Goal: Task Accomplishment & Management: Use online tool/utility

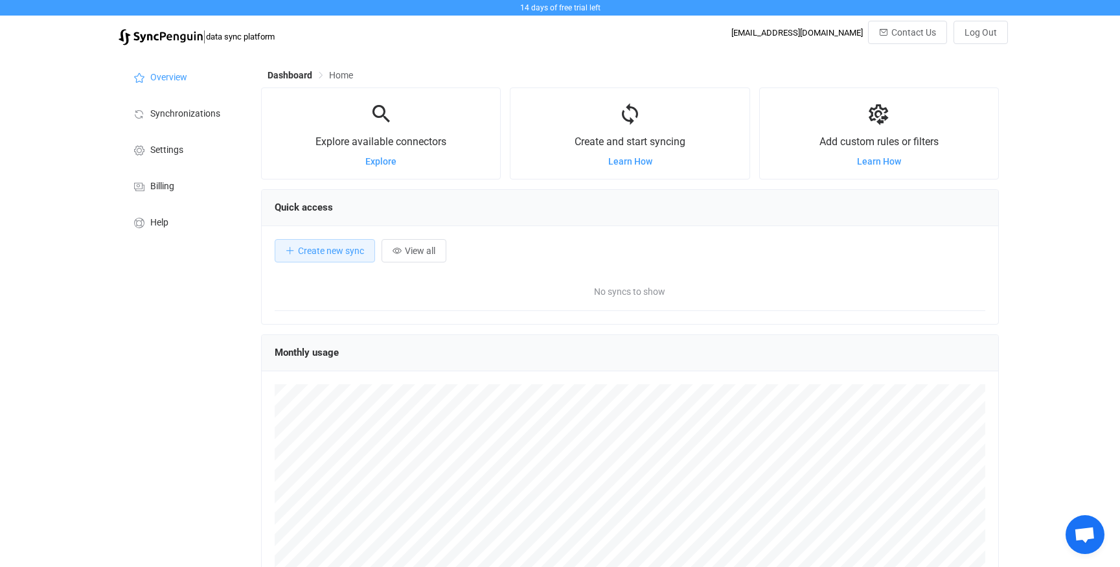
scroll to position [251, 738]
click at [389, 161] on span "Explore" at bounding box center [380, 161] width 31 height 10
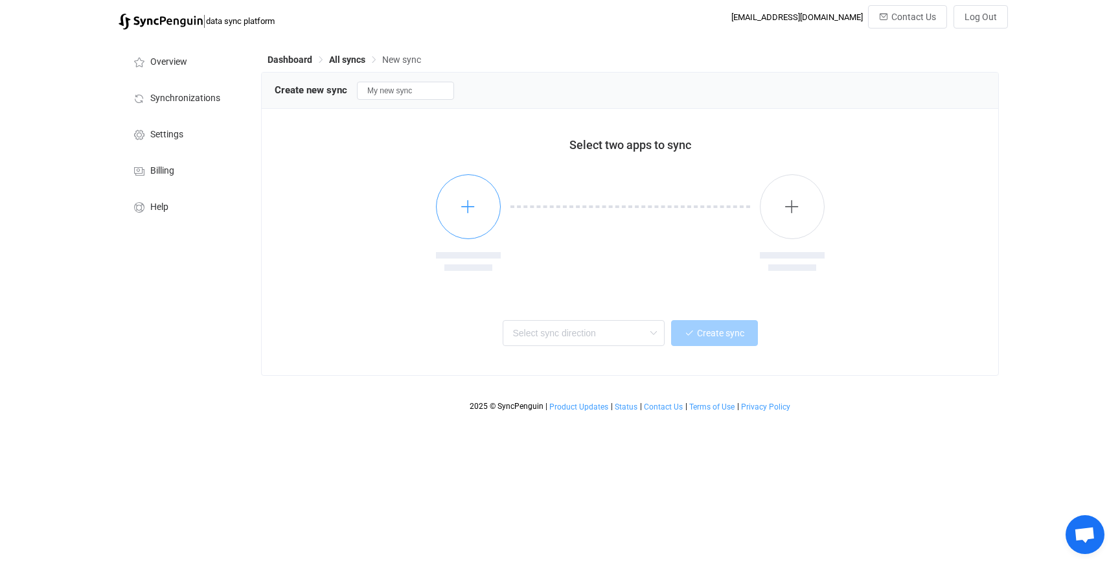
click at [472, 211] on icon "button" at bounding box center [468, 206] width 16 height 16
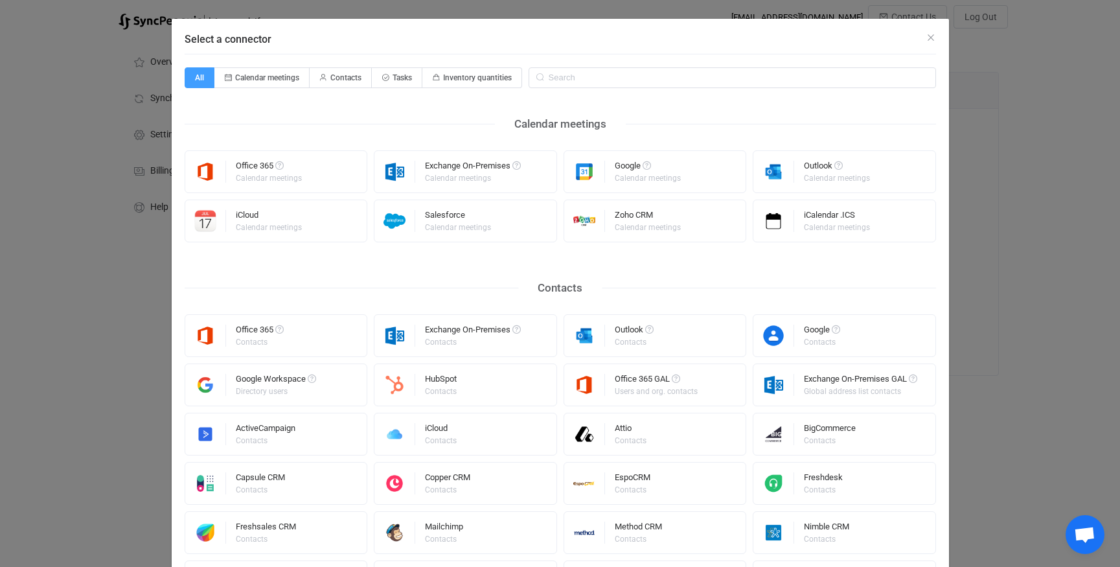
scroll to position [14, 0]
click at [336, 78] on span "Contacts" at bounding box center [345, 77] width 31 height 9
click at [321, 77] on input "Contacts" at bounding box center [317, 73] width 8 height 8
radio input "true"
radio input "false"
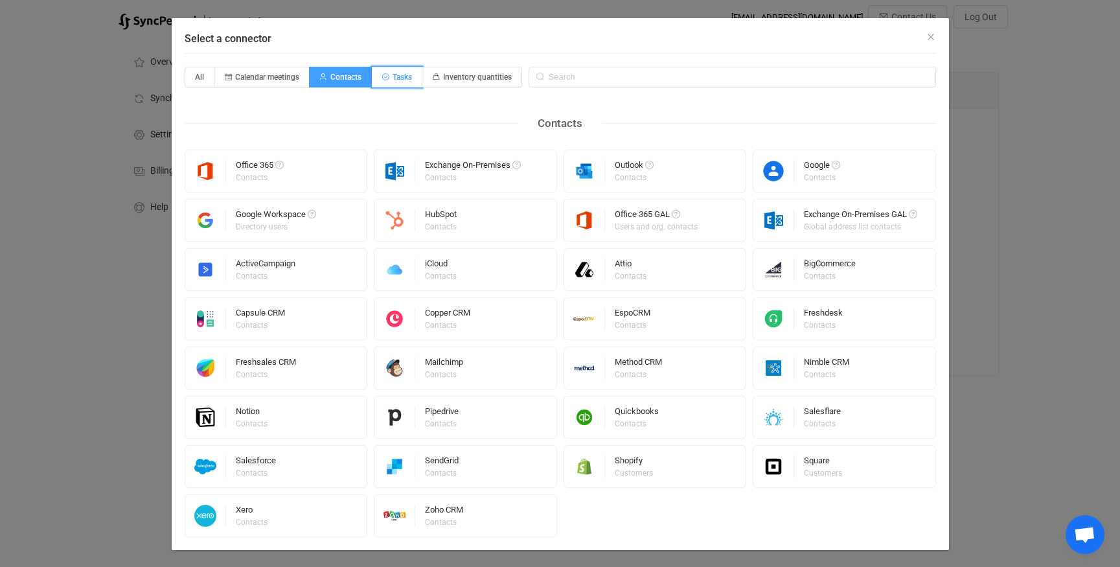
click at [404, 73] on span "Tasks" at bounding box center [402, 77] width 19 height 9
click at [383, 73] on input "Tasks" at bounding box center [379, 73] width 8 height 8
radio input "true"
radio input "false"
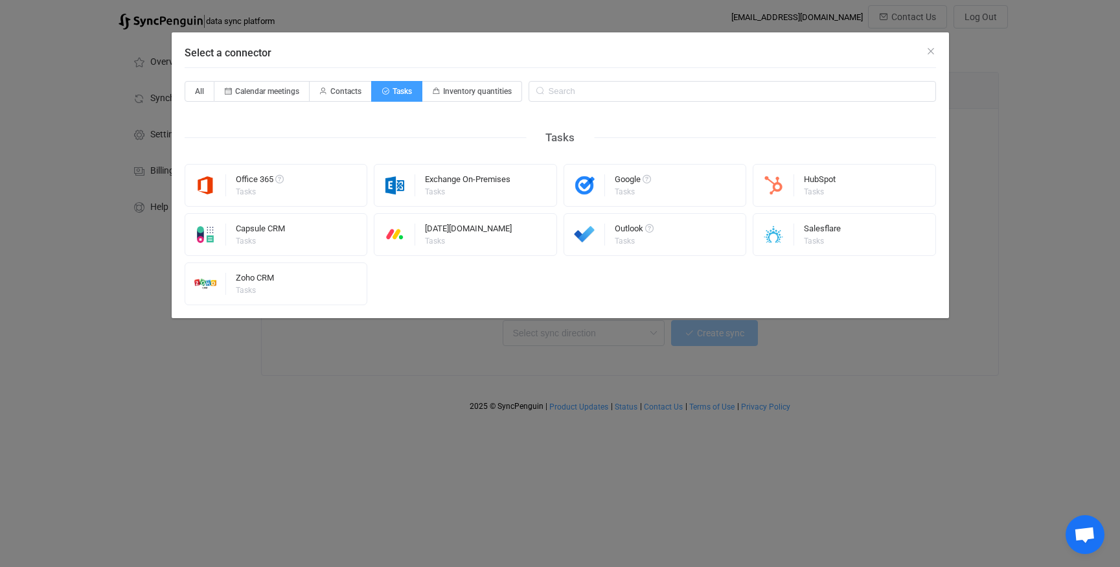
scroll to position [0, 0]
click at [499, 91] on span "Inventory quantities" at bounding box center [477, 91] width 69 height 9
click at [434, 91] on input "Inventory quantities" at bounding box center [430, 87] width 8 height 8
radio input "true"
radio input "false"
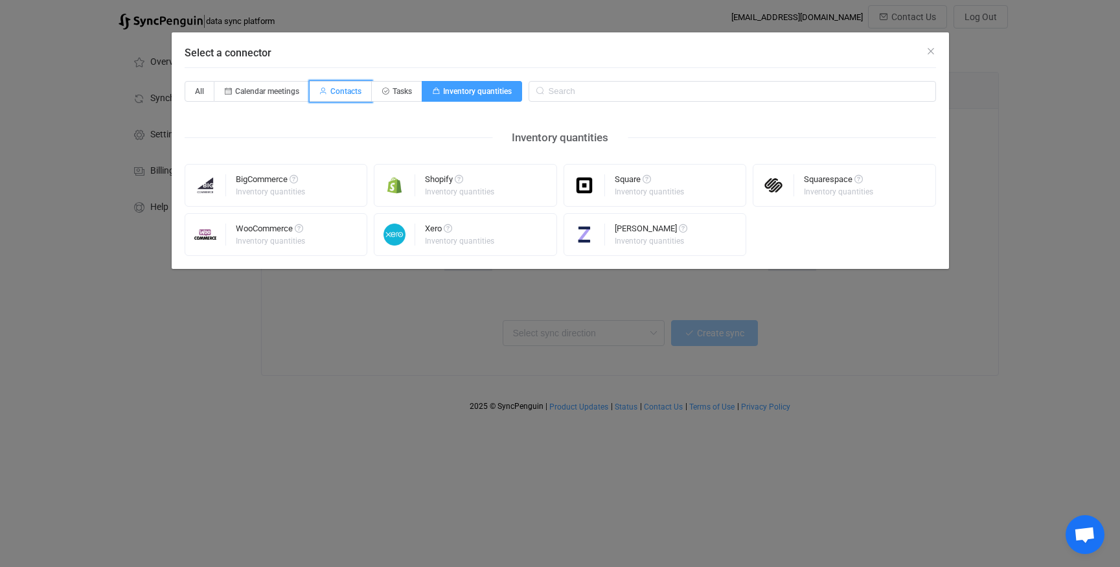
click at [356, 89] on span "Contacts" at bounding box center [345, 91] width 31 height 9
click at [321, 89] on input "Contacts" at bounding box center [317, 87] width 8 height 8
radio input "true"
radio input "false"
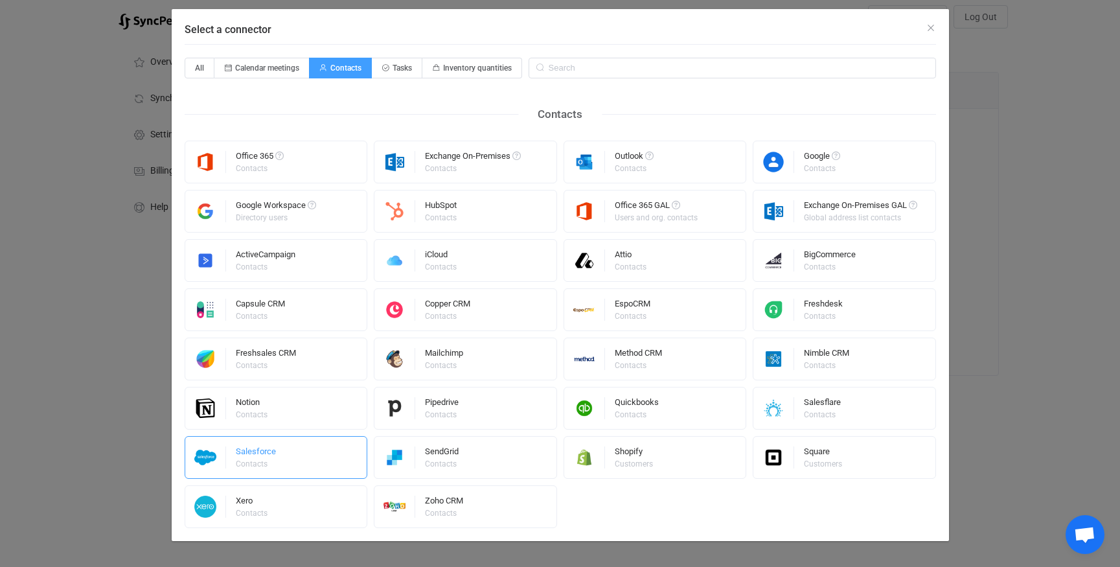
scroll to position [24, 0]
click at [612, 412] on div "Quickbooks Contacts" at bounding box center [655, 407] width 183 height 43
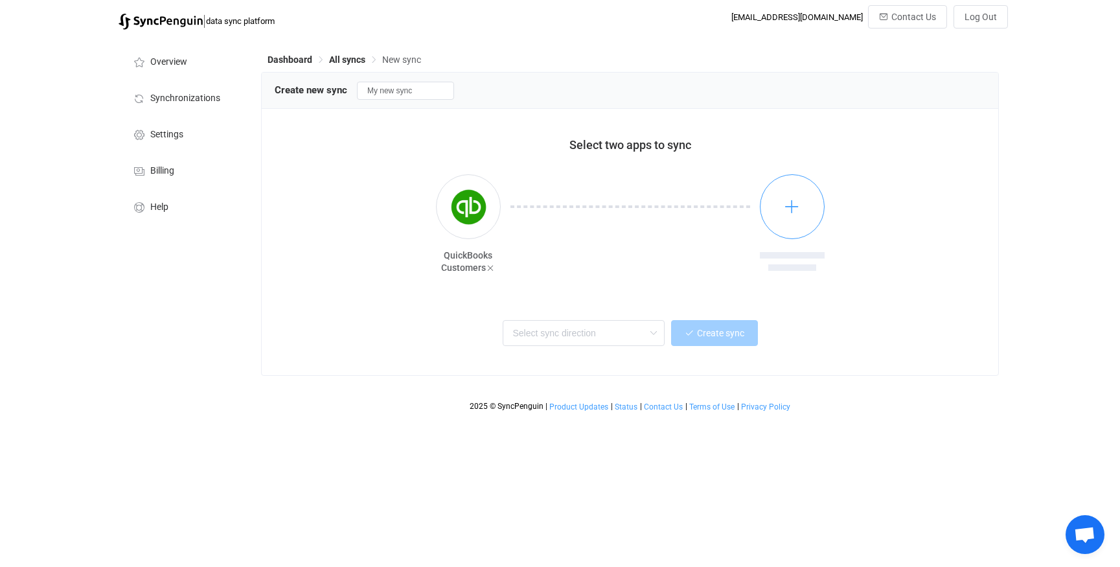
click at [789, 201] on icon "button" at bounding box center [792, 206] width 16 height 16
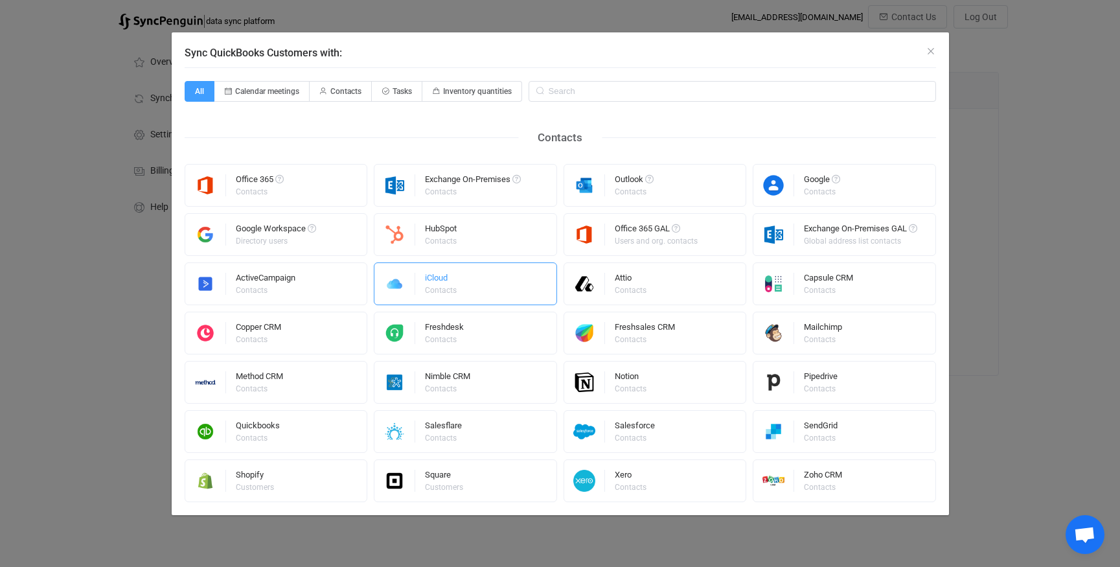
click at [463, 290] on div "iCloud Contacts" at bounding box center [465, 283] width 183 height 43
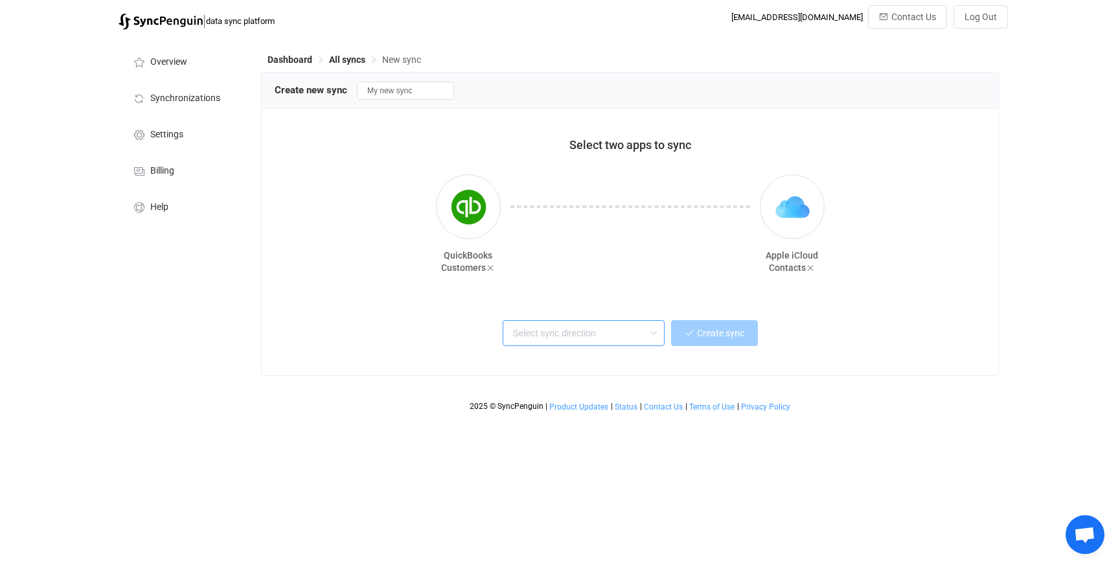
click at [594, 332] on input "text" at bounding box center [584, 333] width 162 height 26
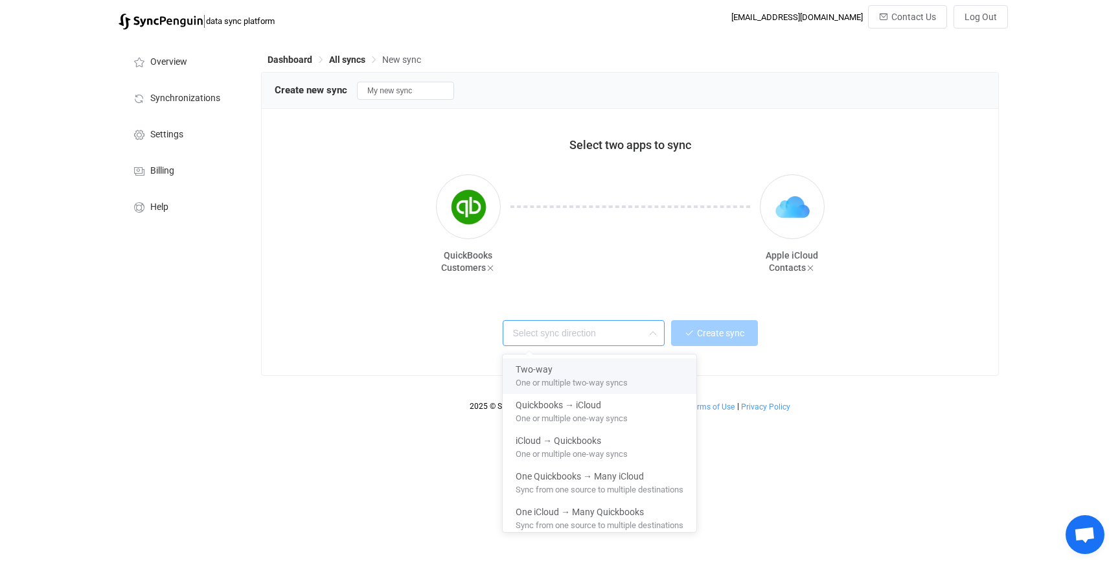
click at [872, 337] on div "Create sync" at bounding box center [630, 331] width 678 height 29
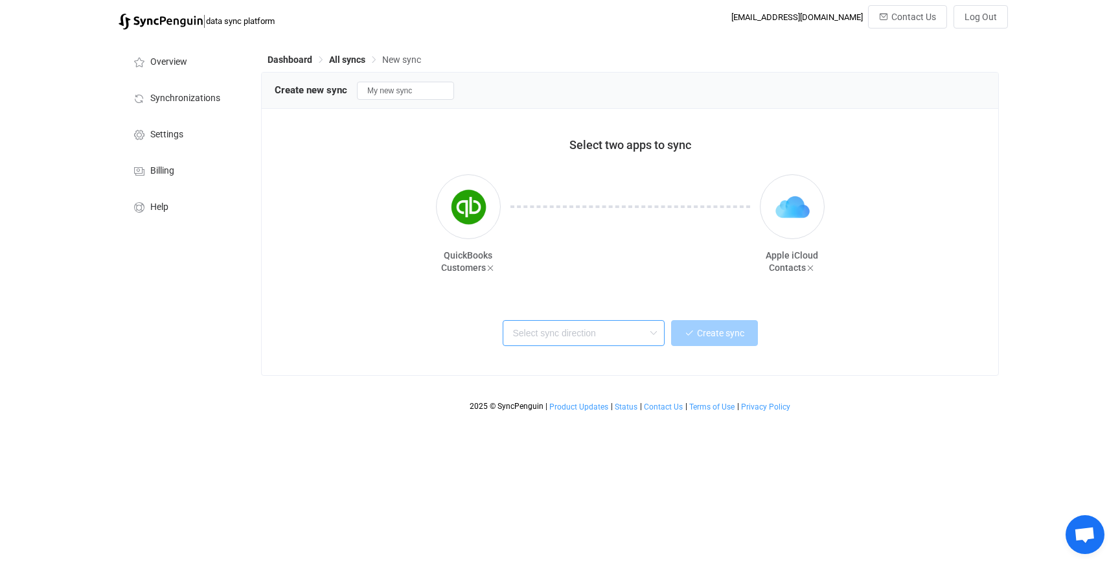
click at [521, 338] on input "text" at bounding box center [584, 333] width 162 height 26
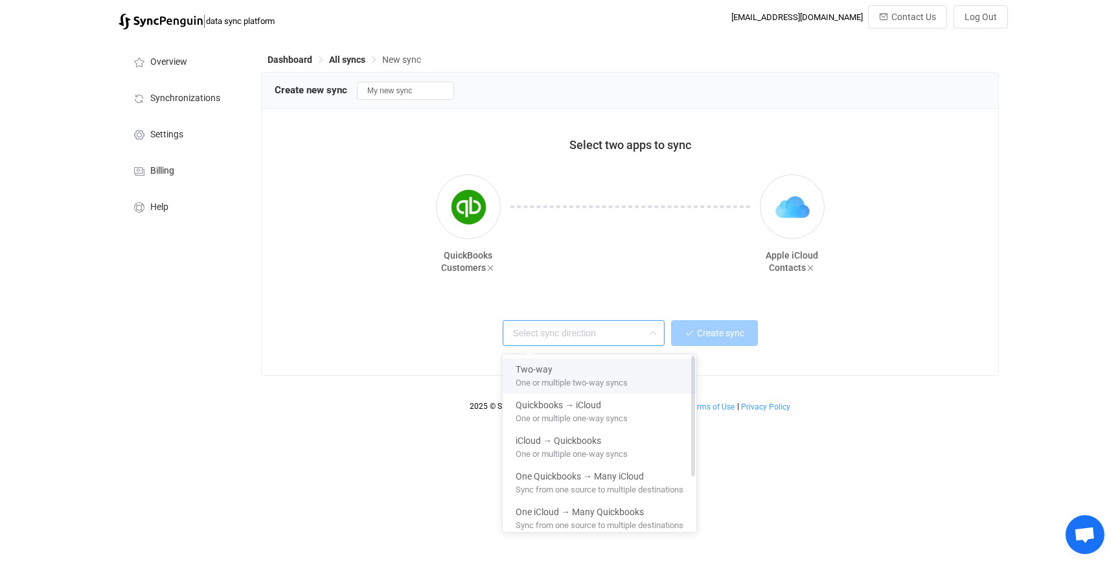
click at [593, 381] on span "One or multiple two-way syncs" at bounding box center [572, 380] width 112 height 14
type input "Two-way"
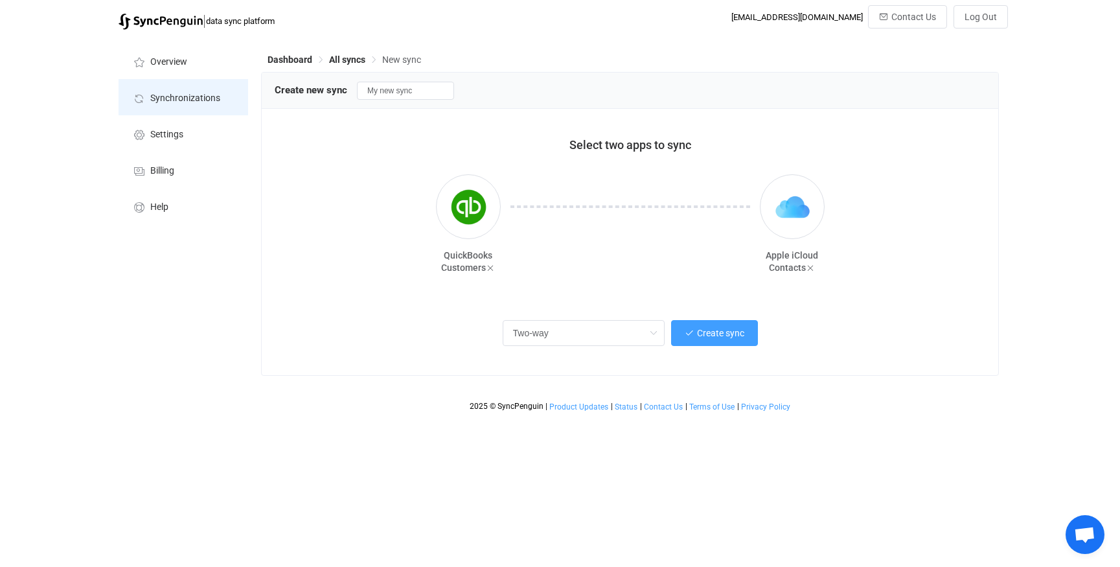
click at [174, 98] on span "Synchronizations" at bounding box center [185, 98] width 70 height 10
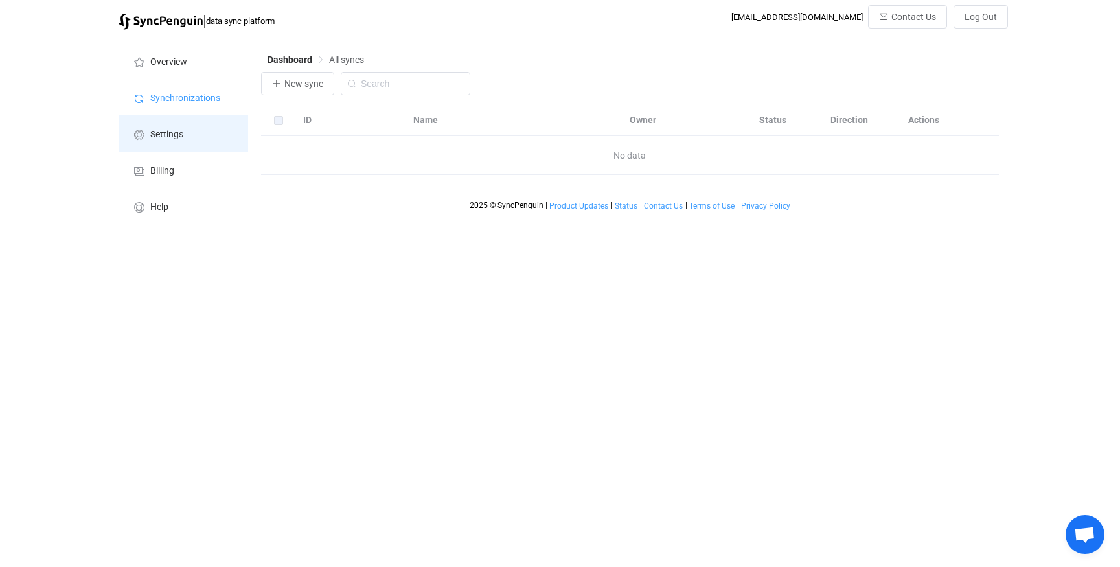
click at [159, 137] on span "Settings" at bounding box center [166, 135] width 33 height 10
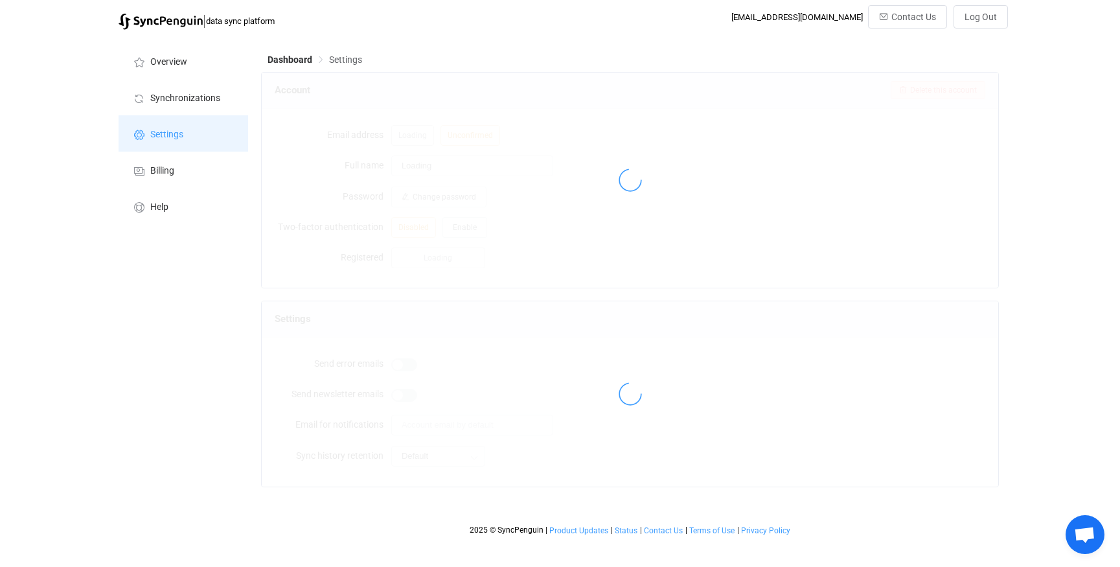
type input "Stephen and Mary Merriman"
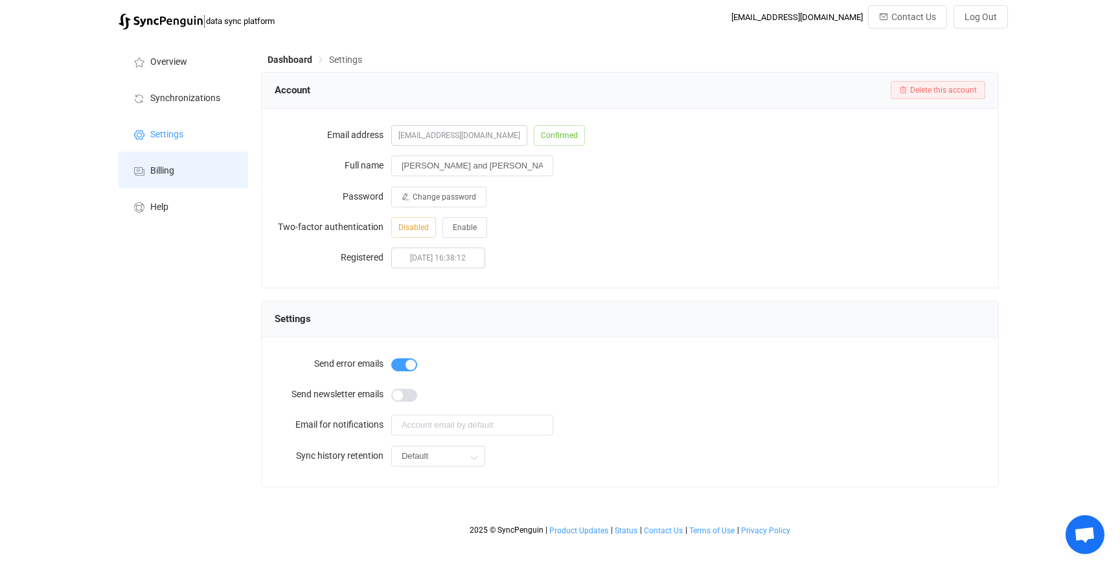
click at [162, 173] on span "Billing" at bounding box center [162, 171] width 24 height 10
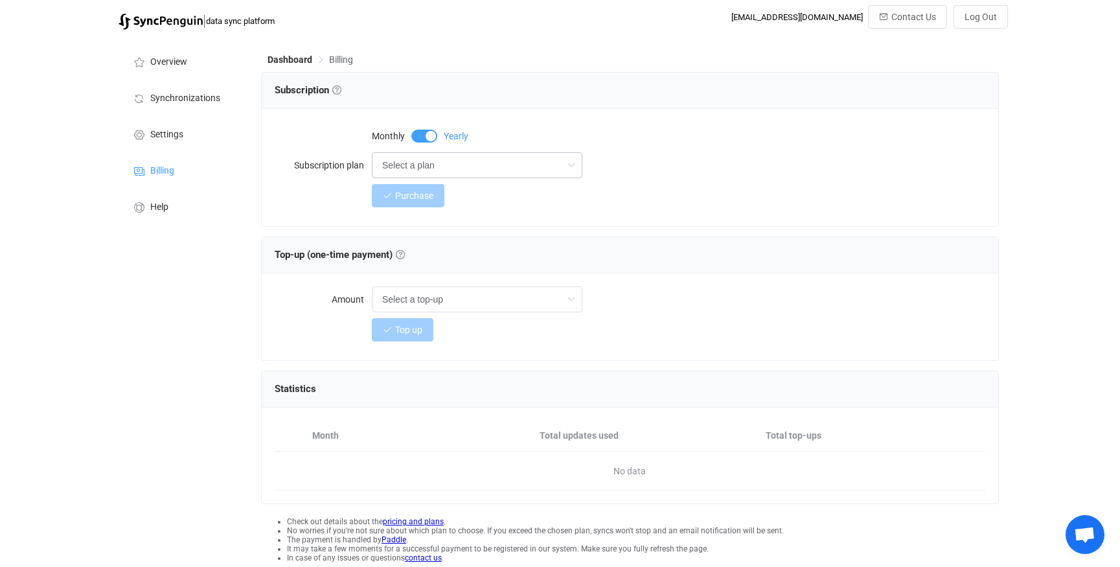
click at [573, 164] on icon at bounding box center [571, 165] width 16 height 26
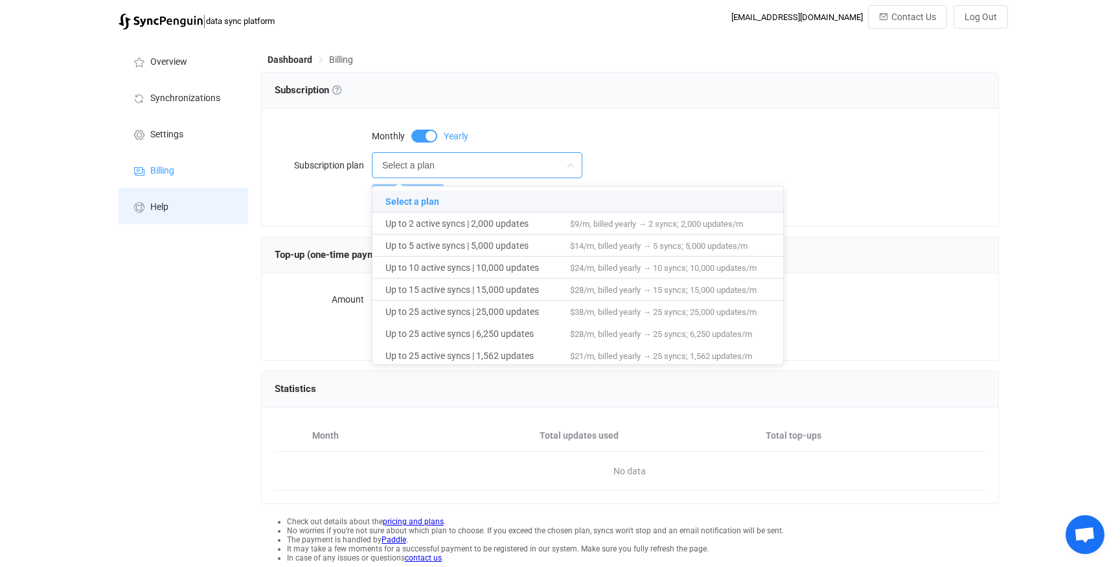
click at [157, 209] on span "Help" at bounding box center [159, 207] width 18 height 10
